Goal: Find contact information: Find contact information

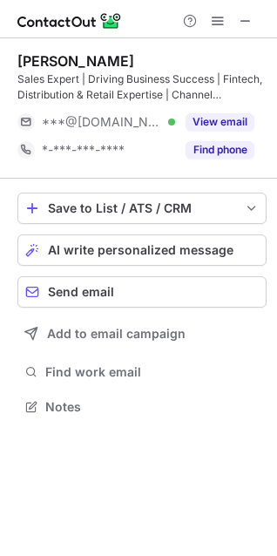
scroll to position [394, 277]
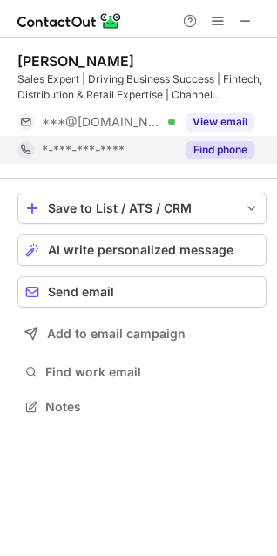
click at [240, 151] on button "Find phone" at bounding box center [219, 149] width 69 height 17
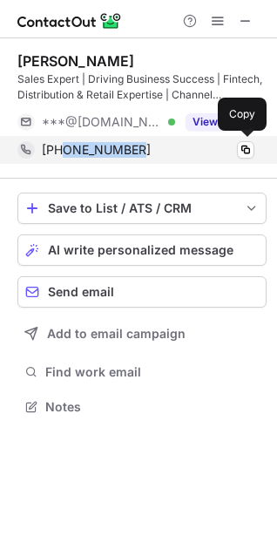
drag, startPoint x: 63, startPoint y: 148, endPoint x: 132, endPoint y: 151, distance: 69.7
click at [132, 151] on span "[PHONE_NUMBER]" at bounding box center [96, 150] width 109 height 16
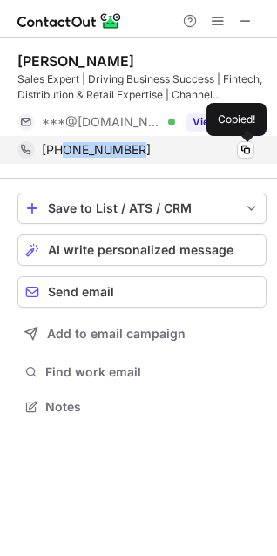
copy span "9819333994"
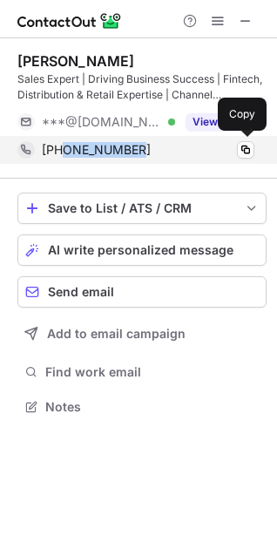
copy span "9819333994"
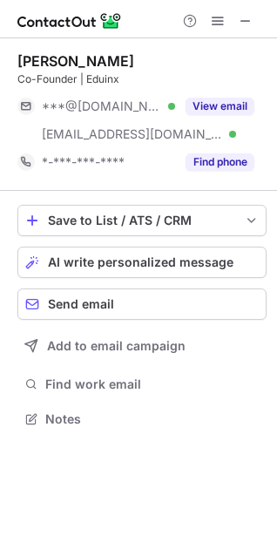
scroll to position [406, 277]
click at [246, 16] on span at bounding box center [246, 21] width 14 height 14
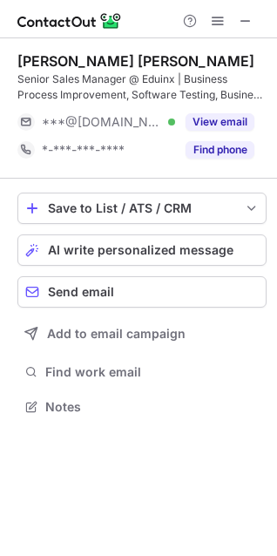
scroll to position [394, 277]
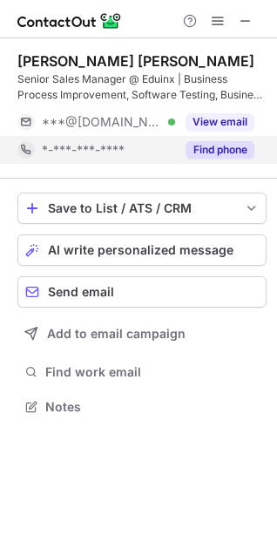
click at [222, 148] on button "Find phone" at bounding box center [219, 149] width 69 height 17
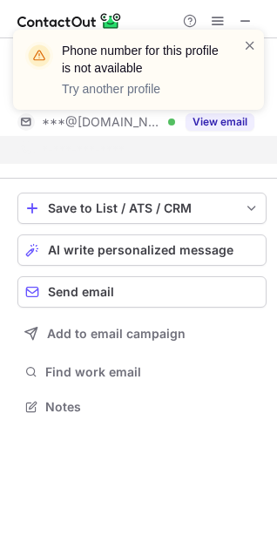
scroll to position [366, 277]
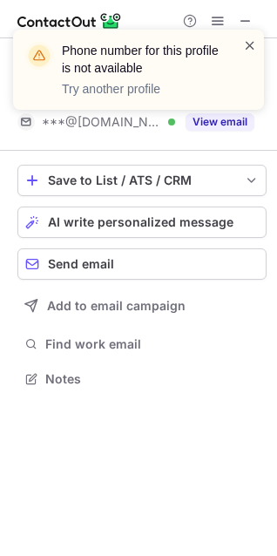
click at [248, 46] on span at bounding box center [250, 45] width 14 height 17
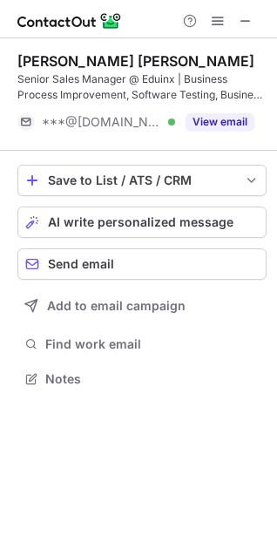
click at [247, 16] on span at bounding box center [246, 21] width 14 height 14
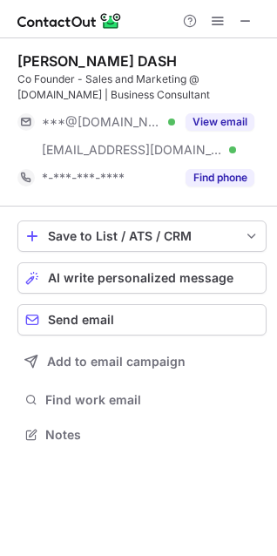
scroll to position [421, 277]
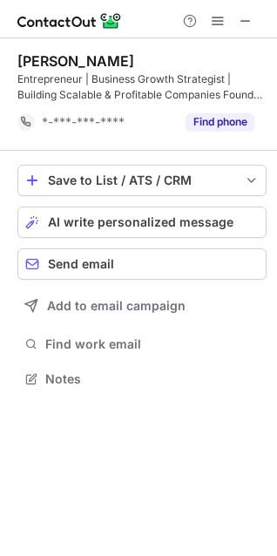
scroll to position [366, 277]
